Goal: Find specific page/section: Find specific page/section

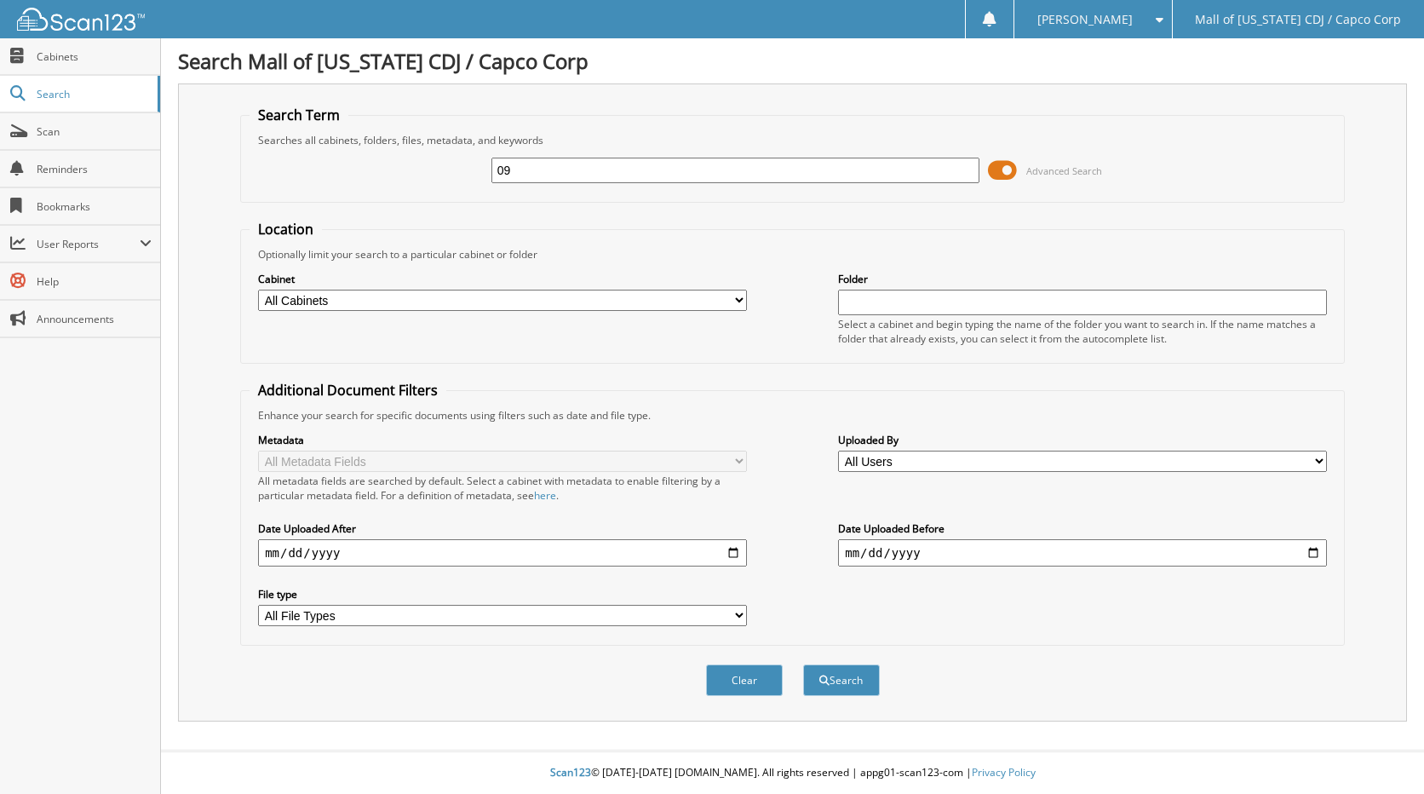
type input "0"
type input "509150"
click at [855, 681] on button "Search" at bounding box center [841, 680] width 77 height 32
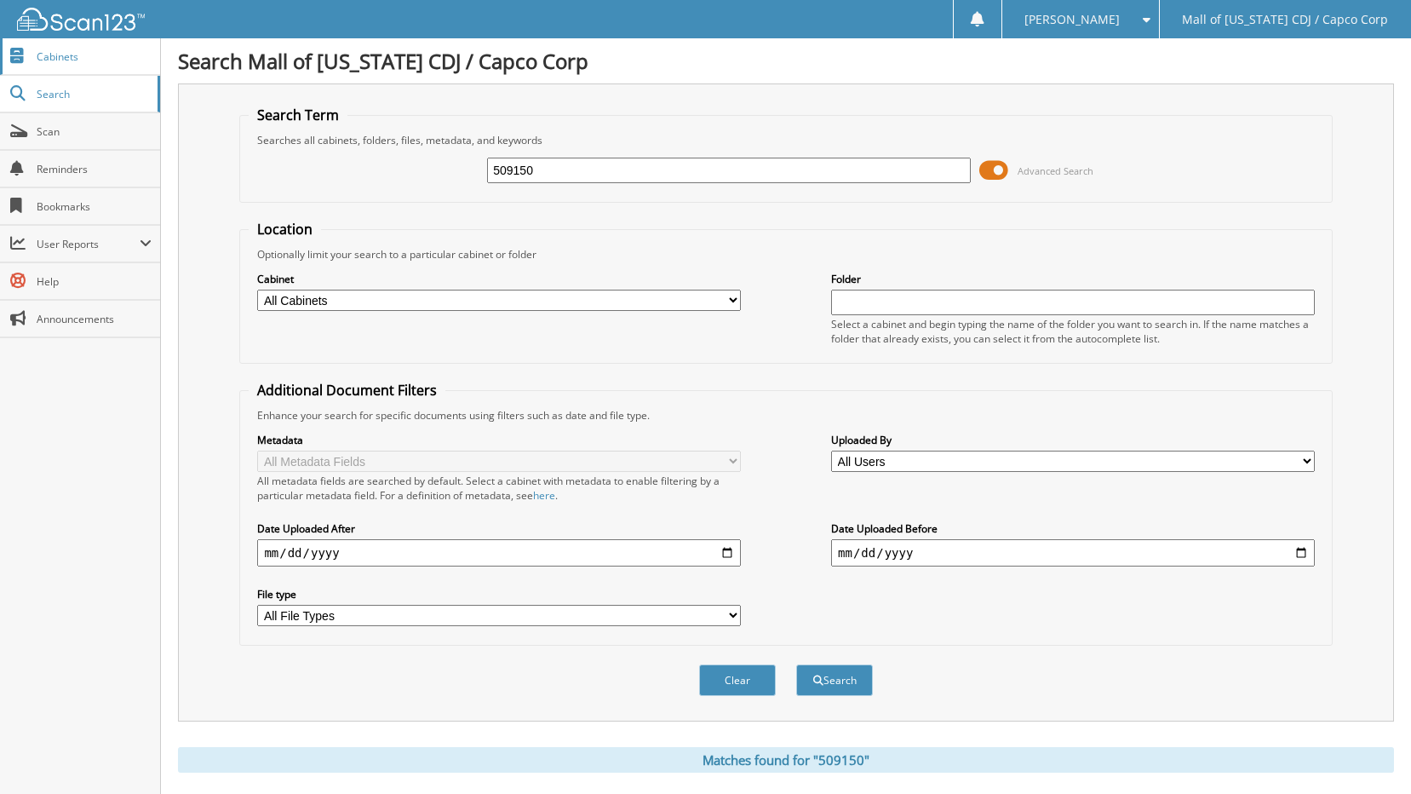
click at [49, 59] on span "Cabinets" at bounding box center [94, 56] width 115 height 14
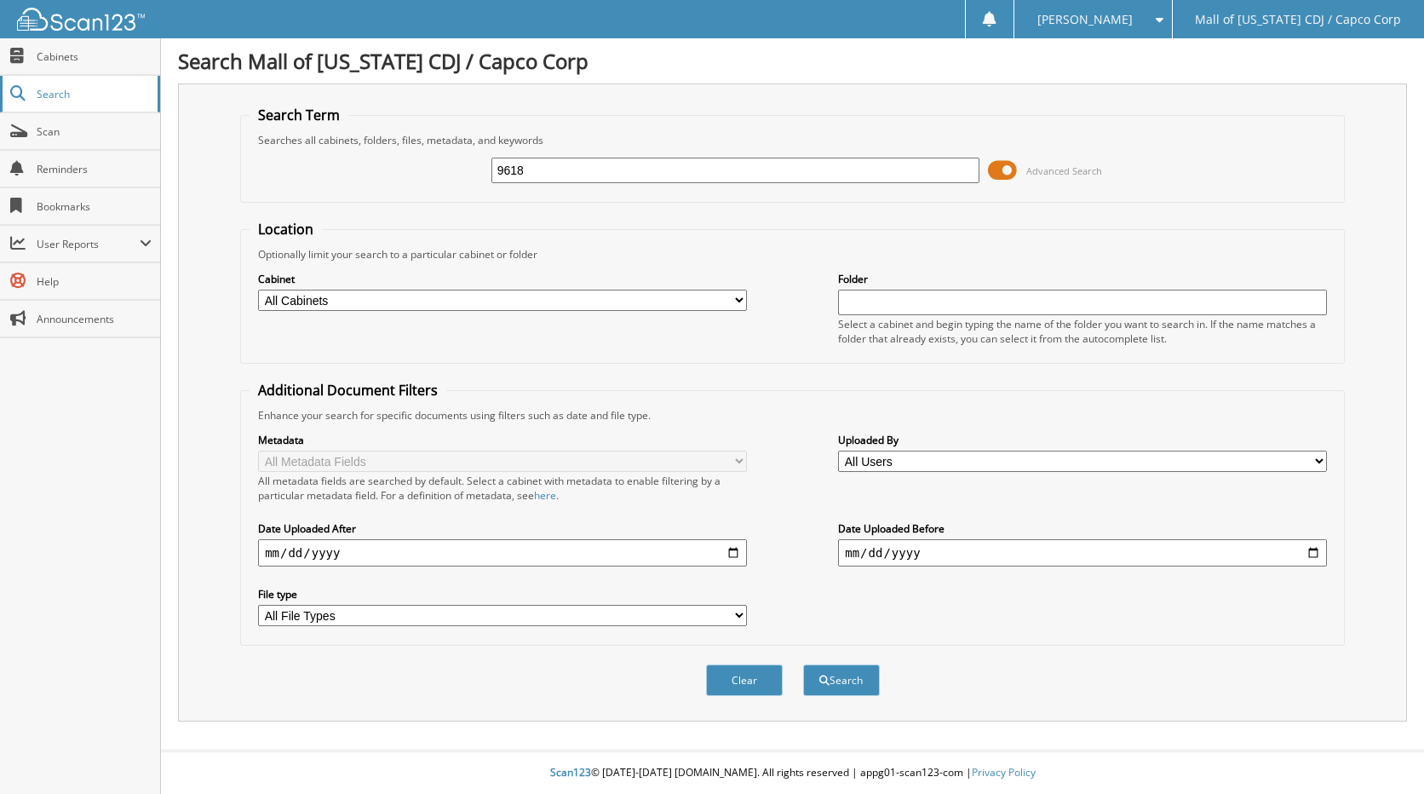
type input "9618"
click at [43, 93] on span "Search" at bounding box center [93, 94] width 112 height 14
click at [68, 58] on span "Cabinets" at bounding box center [94, 56] width 115 height 14
